Goal: Transaction & Acquisition: Purchase product/service

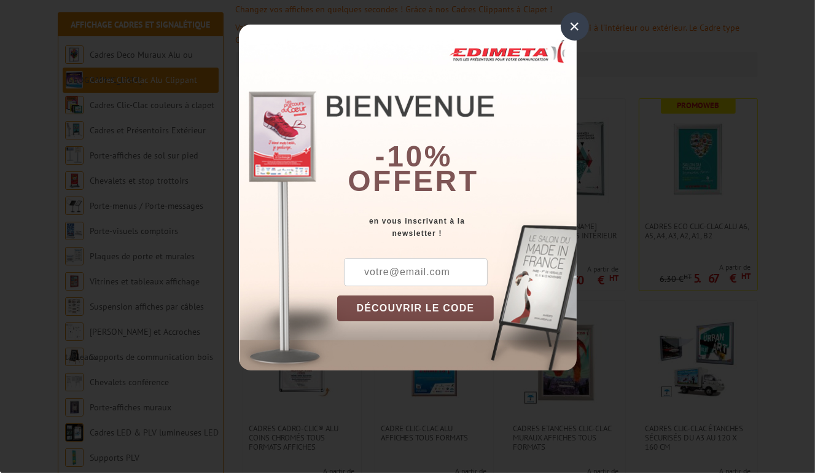
scroll to position [184, 0]
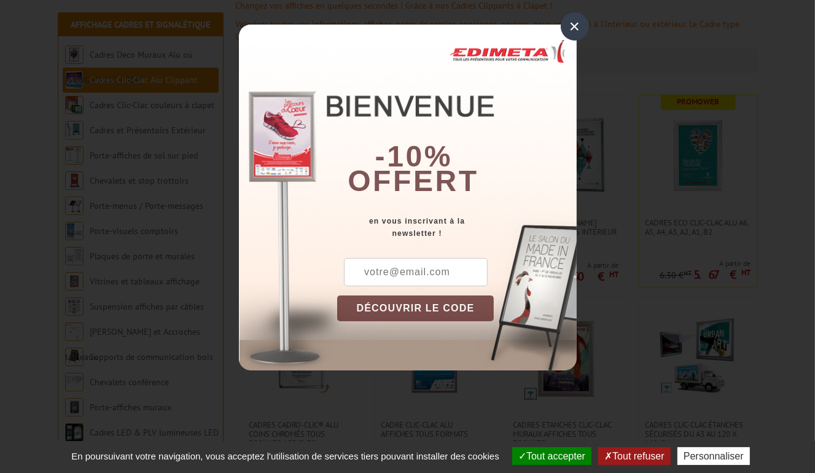
click at [577, 26] on div "×" at bounding box center [575, 26] width 28 height 28
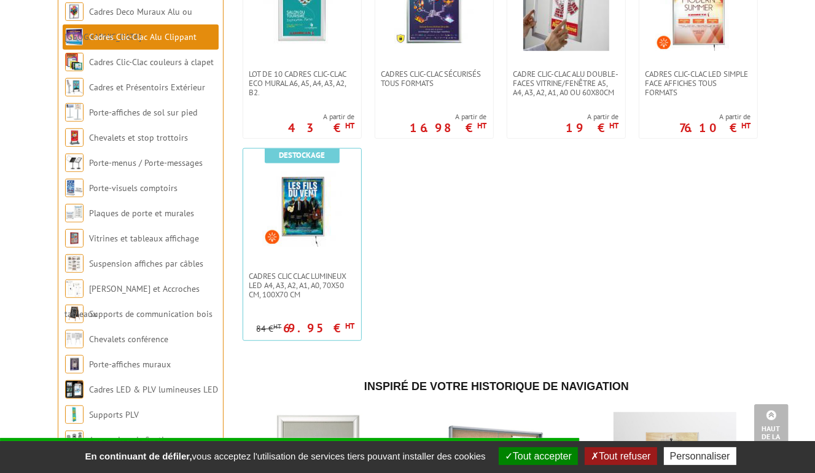
scroll to position [676, 0]
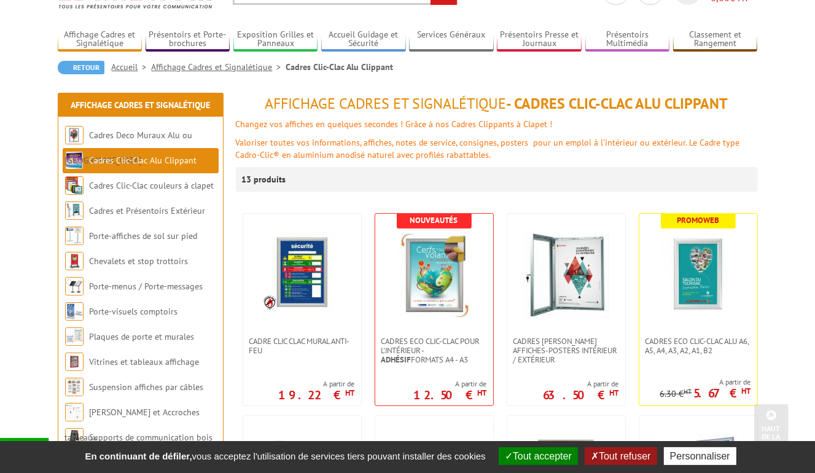
scroll to position [61, 0]
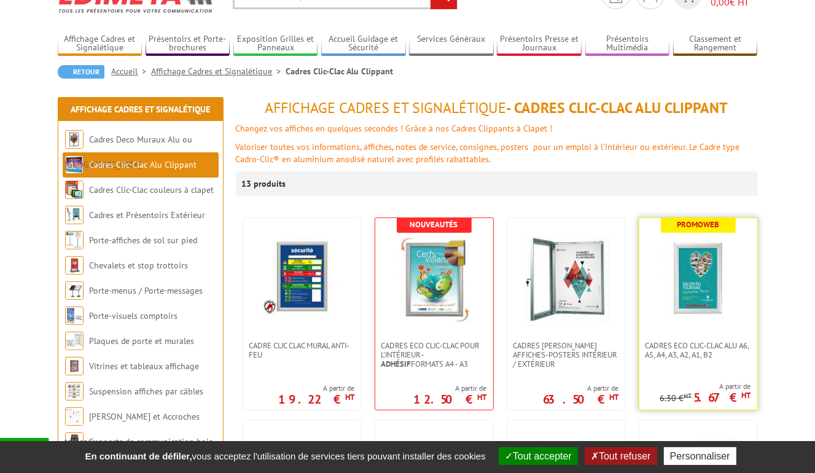
click at [701, 274] on img at bounding box center [698, 279] width 86 height 86
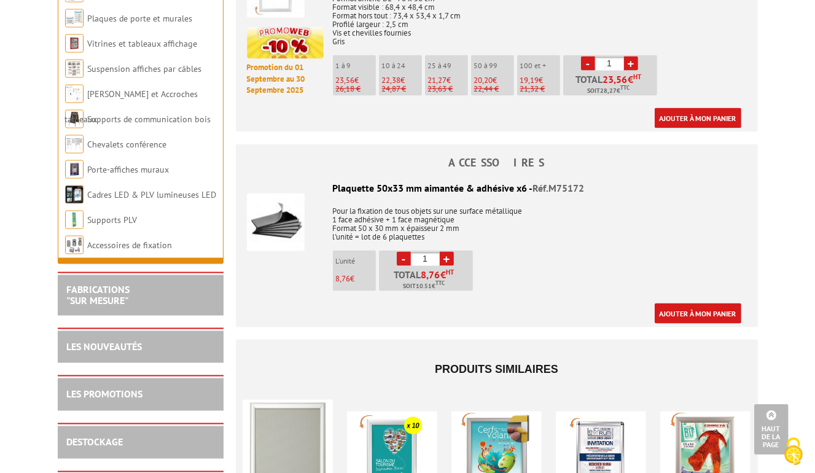
scroll to position [1658, 0]
